Goal: Information Seeking & Learning: Learn about a topic

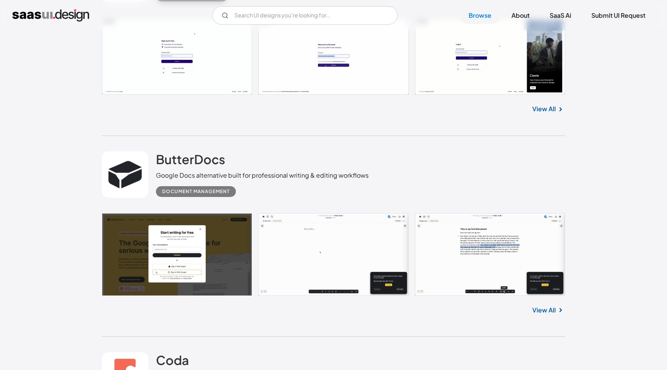
scroll to position [1769, 0]
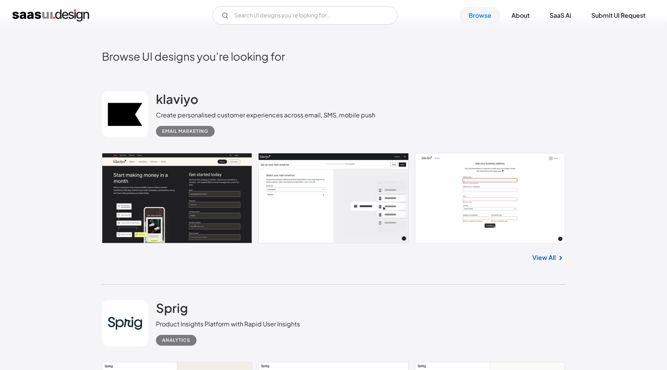
scroll to position [193, 0]
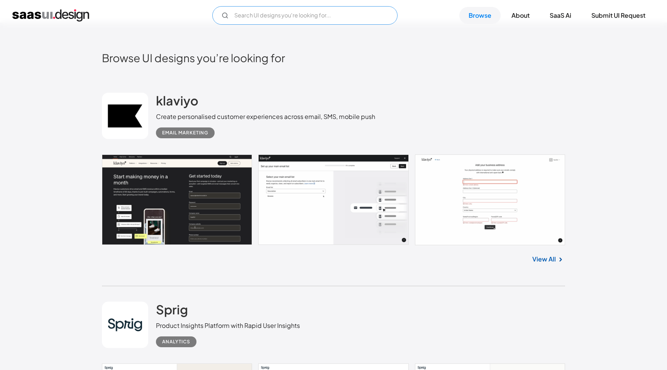
click at [261, 16] on input "Email Form" at bounding box center [304, 15] width 185 height 19
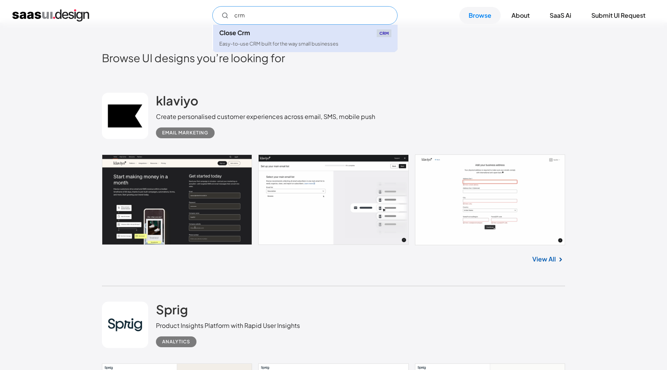
click at [330, 39] on link "Close Crm CRM Easy-to-use CRM built for the way small businesses" at bounding box center [305, 38] width 184 height 27
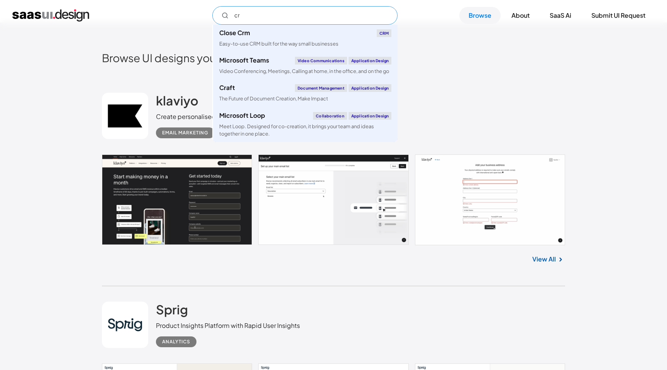
type input "c"
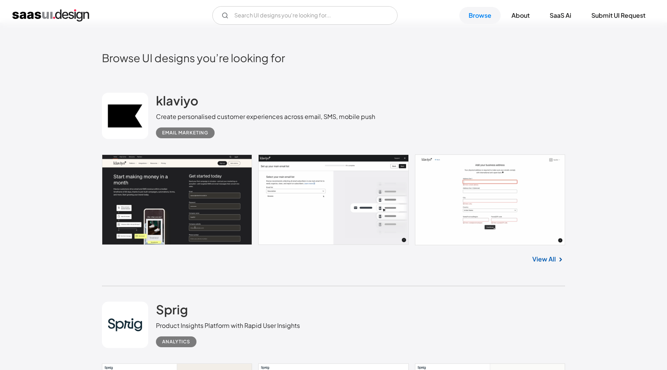
click at [483, 70] on div "Browse UI designs you’re looking for" at bounding box center [333, 64] width 463 height 26
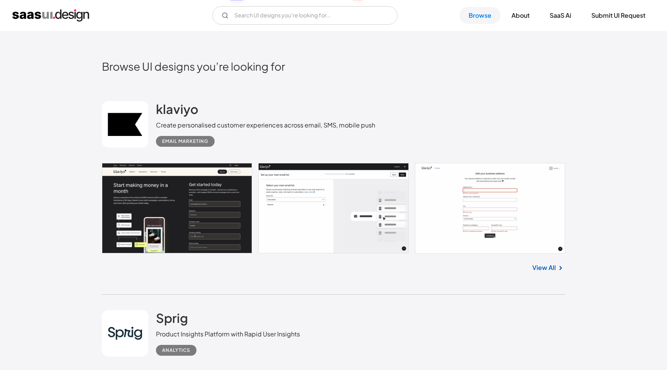
scroll to position [182, 0]
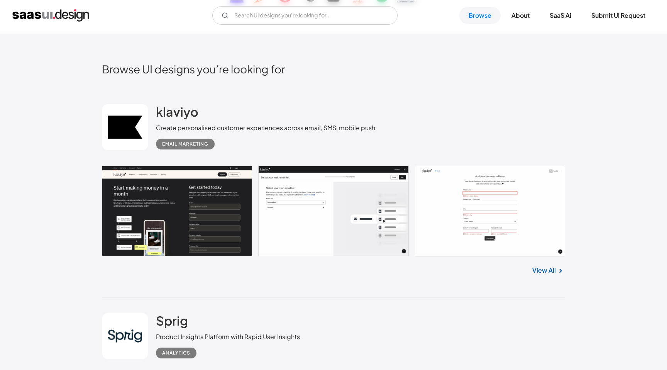
click at [477, 86] on div "Browse UI designs you’re looking for" at bounding box center [333, 75] width 463 height 26
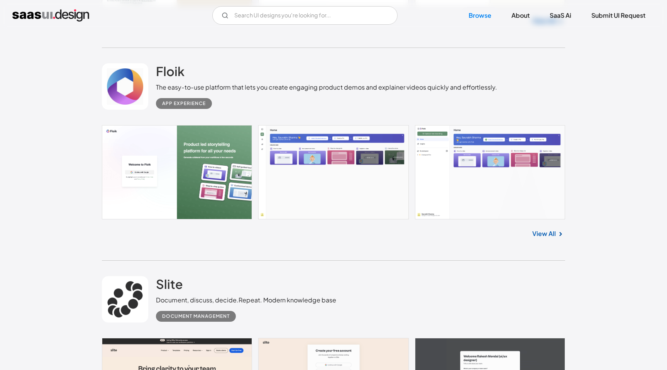
scroll to position [649, 0]
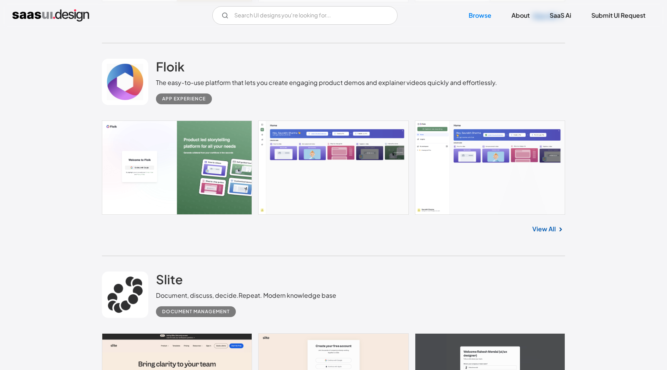
click at [311, 113] on div "Floik The easy-to-use platform that lets you create engaging product demos and …" at bounding box center [333, 81] width 463 height 77
click at [258, 142] on link at bounding box center [333, 167] width 463 height 94
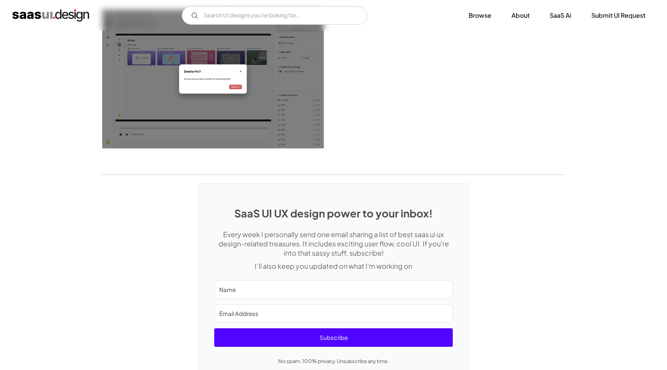
scroll to position [1413, 0]
